Goal: Check status: Verify the current state of an ongoing process or item

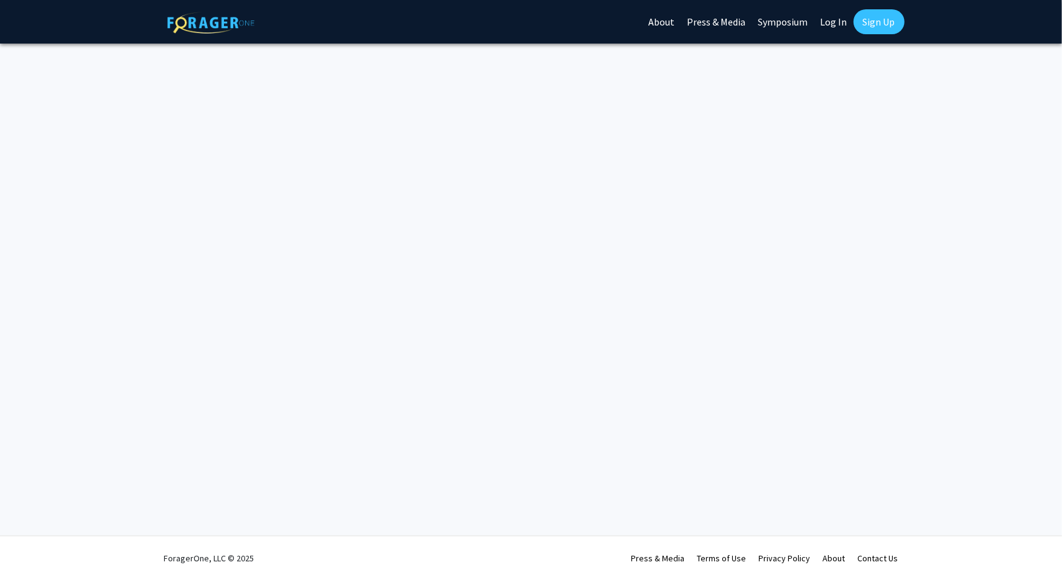
click at [841, 22] on link "Log In" at bounding box center [834, 22] width 39 height 44
click at [840, 25] on link "Log In" at bounding box center [834, 22] width 39 height 44
click at [838, 21] on link "Log In" at bounding box center [834, 22] width 39 height 44
click at [833, 22] on link "Log In" at bounding box center [834, 22] width 39 height 44
click at [838, 23] on link "Log In" at bounding box center [834, 22] width 39 height 44
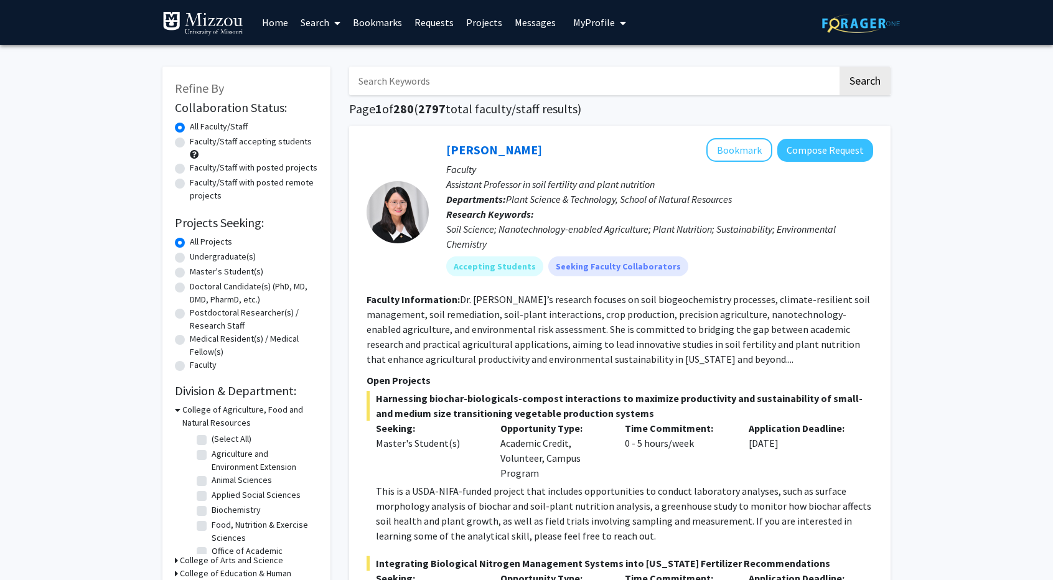
click at [424, 25] on link "Requests" at bounding box center [434, 23] width 52 height 44
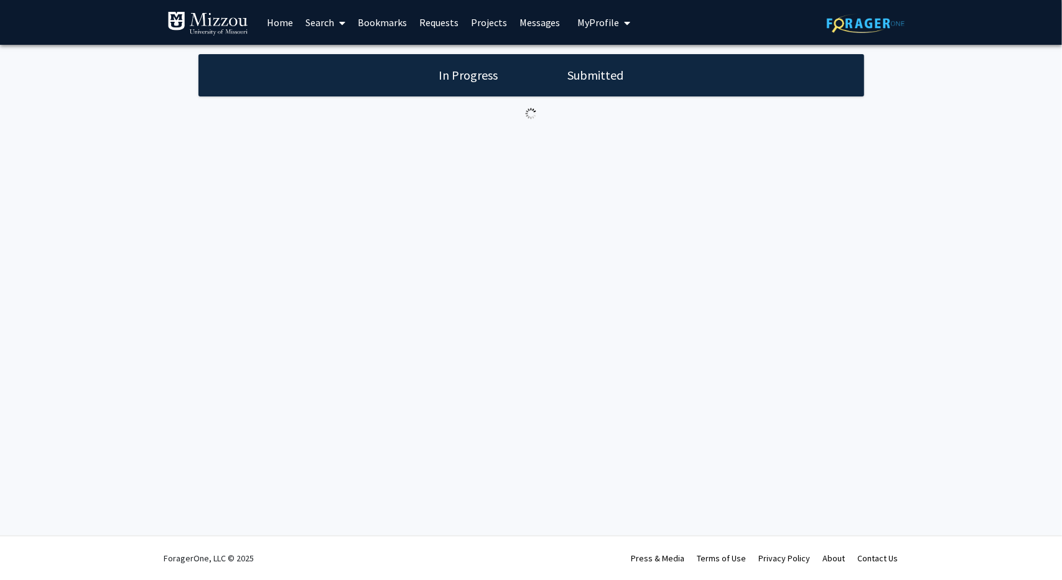
click at [286, 17] on link "Home" at bounding box center [280, 23] width 39 height 44
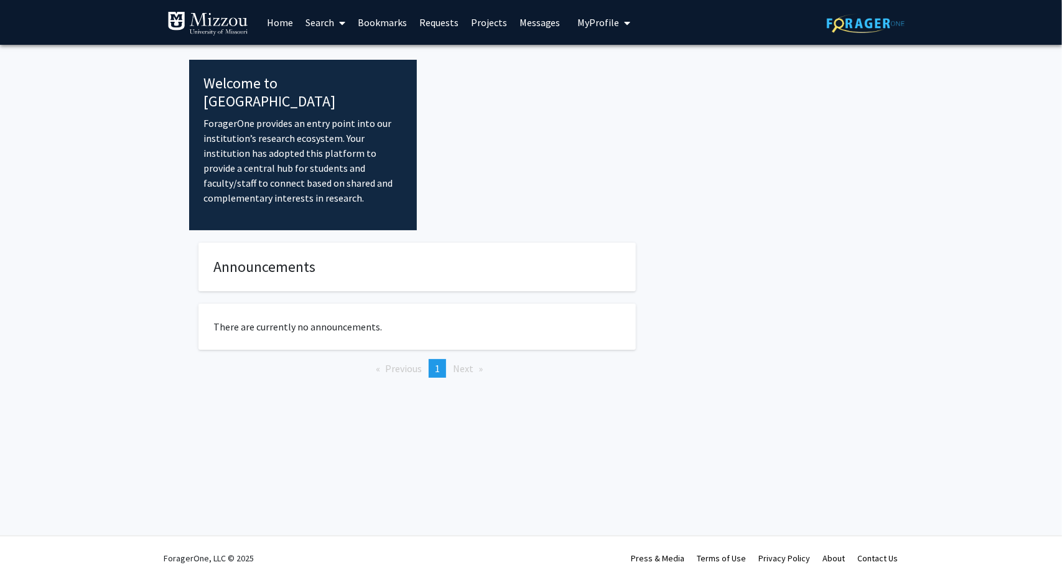
click at [379, 17] on link "Bookmarks" at bounding box center [383, 23] width 62 height 44
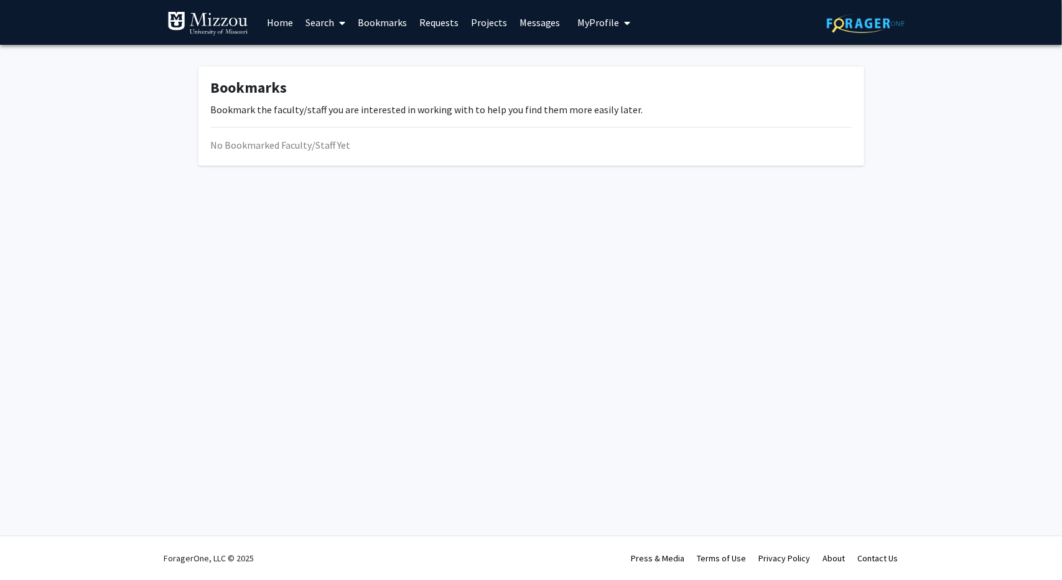
click at [440, 27] on link "Requests" at bounding box center [439, 23] width 52 height 44
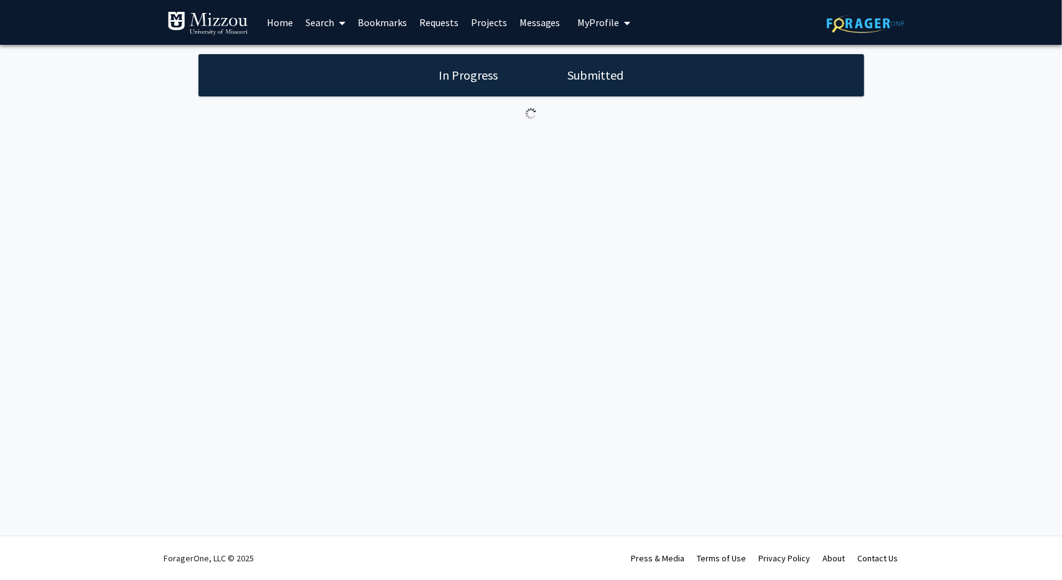
click at [371, 29] on link "Bookmarks" at bounding box center [383, 23] width 62 height 44
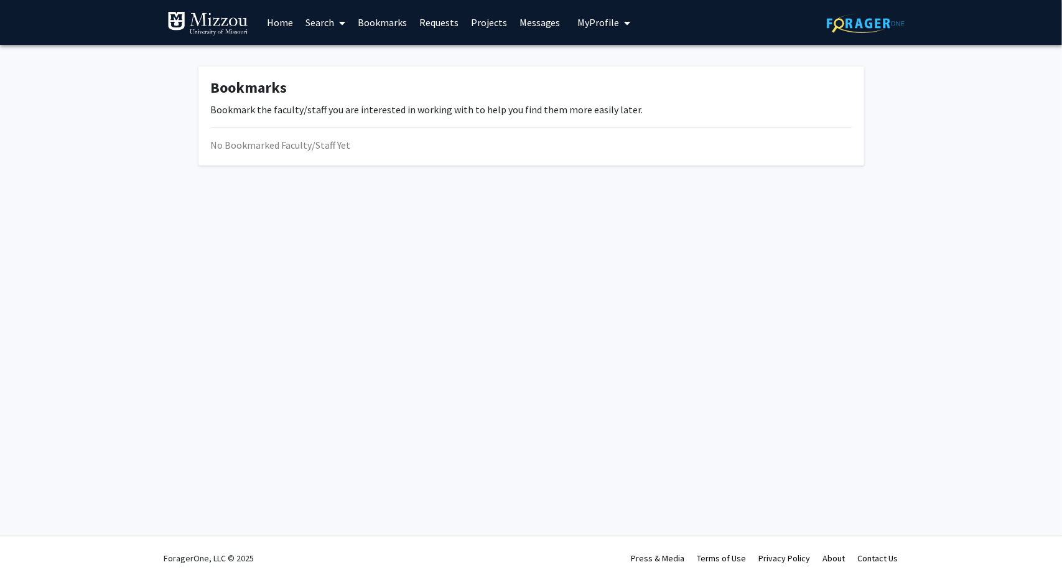
click at [434, 24] on link "Requests" at bounding box center [439, 23] width 52 height 44
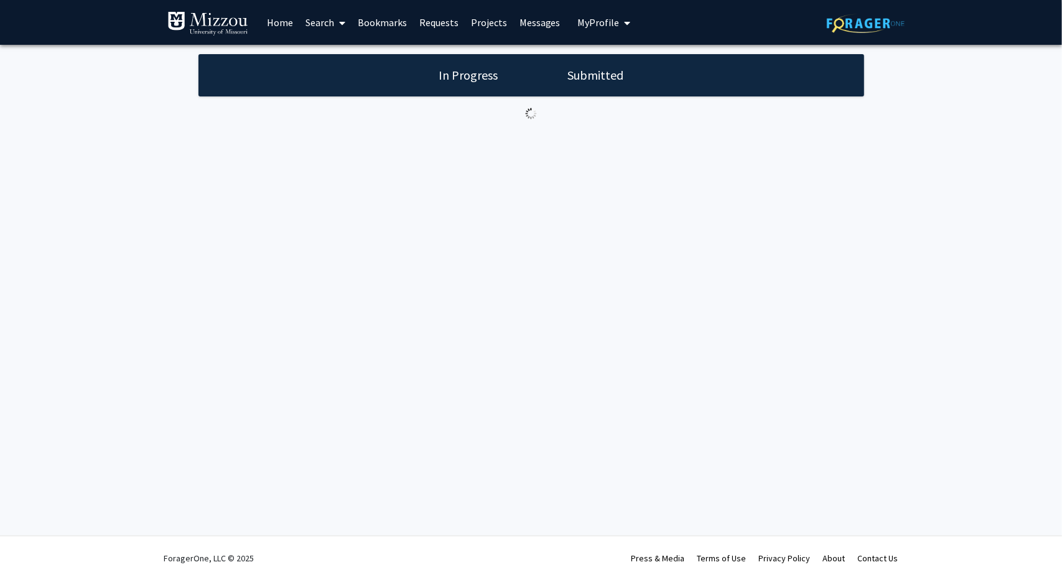
click at [489, 25] on link "Projects" at bounding box center [489, 23] width 49 height 44
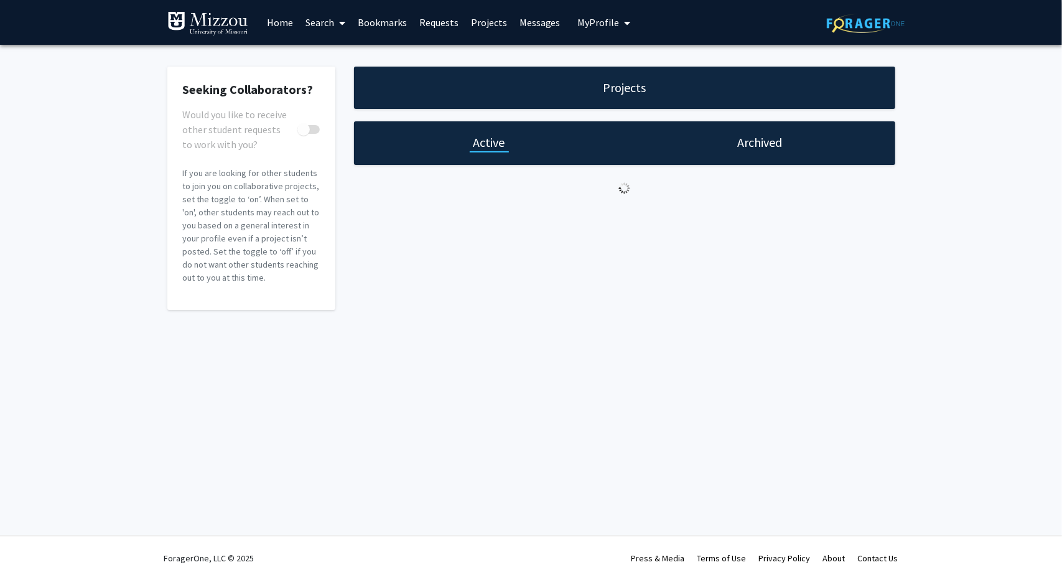
click at [432, 22] on link "Requests" at bounding box center [439, 23] width 52 height 44
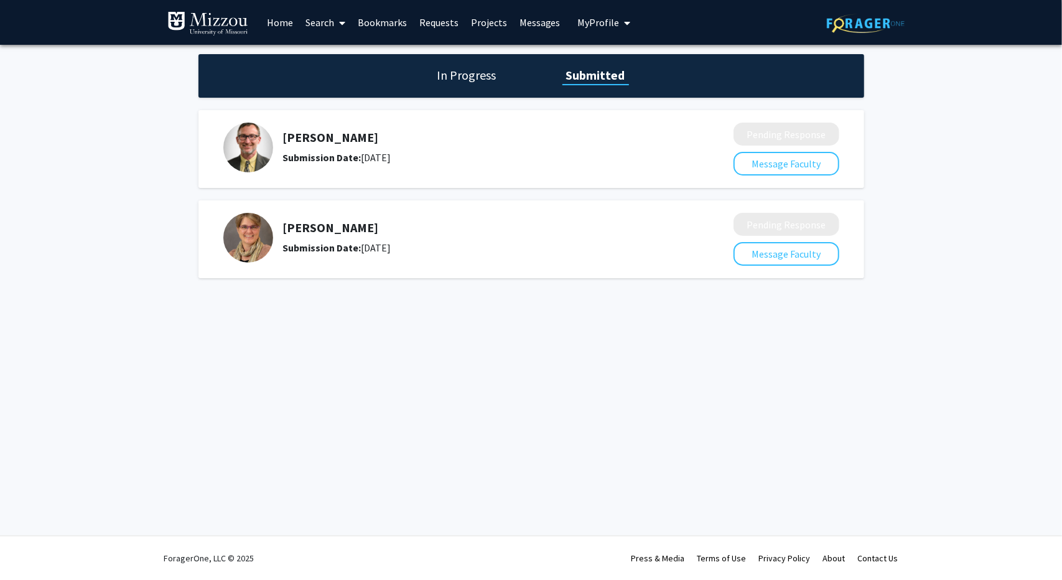
drag, startPoint x: 451, startPoint y: 156, endPoint x: 276, endPoint y: 163, distance: 175.0
click at [276, 163] on div "Roger Fales Submission Date: September 27, 2025" at bounding box center [469, 148] width 493 height 50
click at [192, 153] on div "Roger Fales Submission Date: September 27, 2025 Pending Response Message Facult…" at bounding box center [531, 194] width 685 height 180
drag, startPoint x: 469, startPoint y: 254, endPoint x: 261, endPoint y: 247, distance: 208.0
click at [261, 247] on div "Jennifer Fiegel Submission Date: September 27, 2025" at bounding box center [469, 238] width 493 height 50
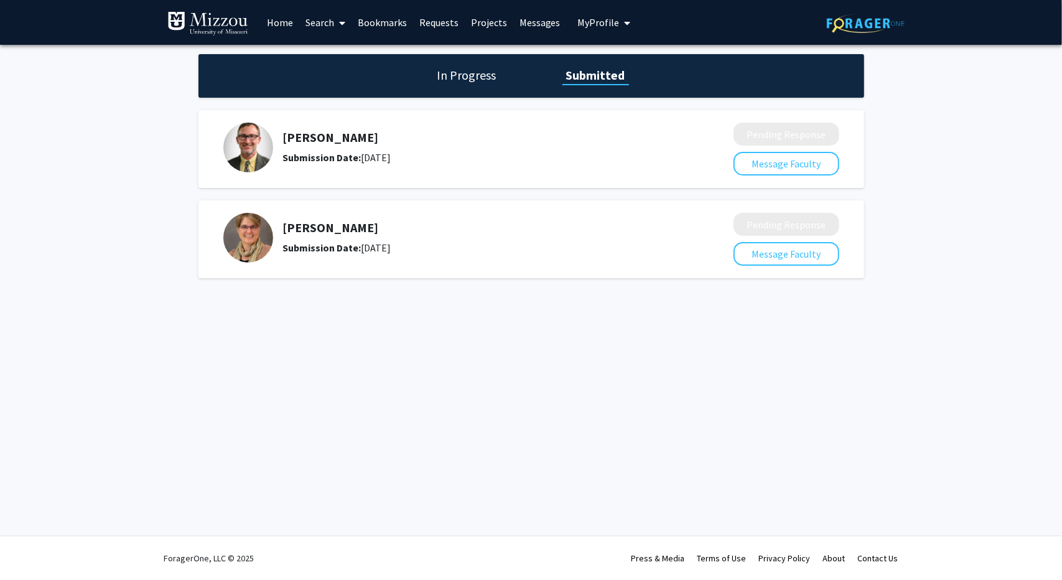
click at [468, 229] on h5 "Jennifer Fiegel" at bounding box center [475, 227] width 385 height 15
